Goal: Download file/media

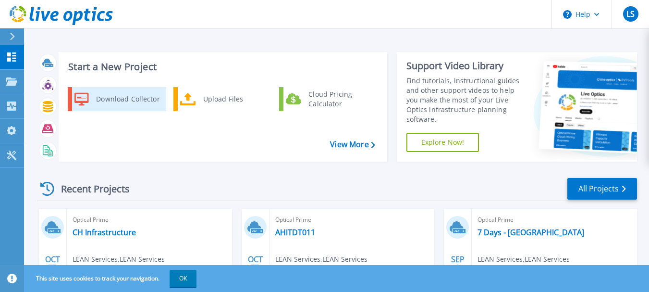
click at [115, 99] on div "Download Collector" at bounding box center [127, 98] width 73 height 19
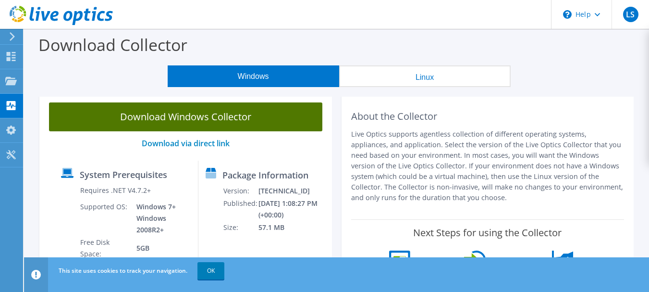
click at [189, 121] on link "Download Windows Collector" at bounding box center [185, 116] width 273 height 29
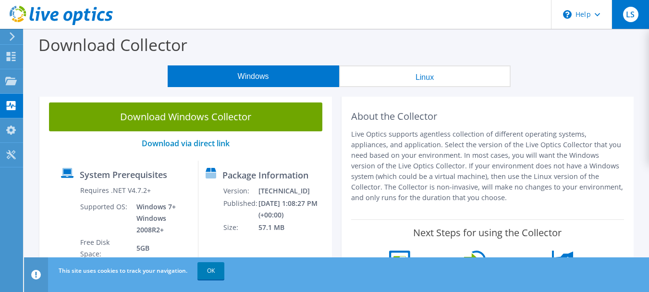
click at [630, 19] on span "LS" at bounding box center [630, 14] width 15 height 15
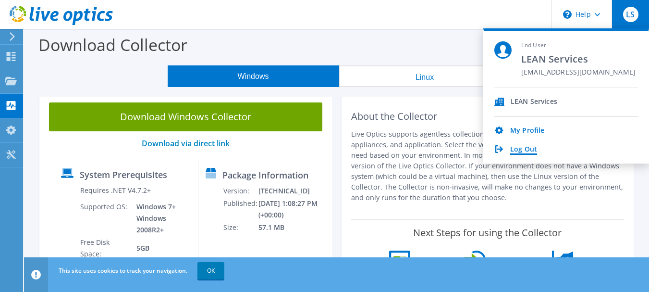
click at [523, 148] on link "Log Out" at bounding box center [523, 149] width 27 height 9
